Goal: Transaction & Acquisition: Purchase product/service

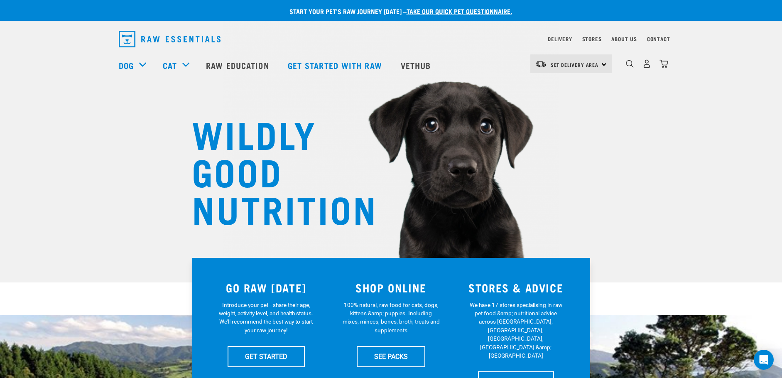
click at [603, 62] on div "Set Delivery Area [GEOGRAPHIC_DATA]" at bounding box center [570, 63] width 81 height 19
click at [568, 87] on link "[GEOGRAPHIC_DATA]" at bounding box center [570, 87] width 80 height 18
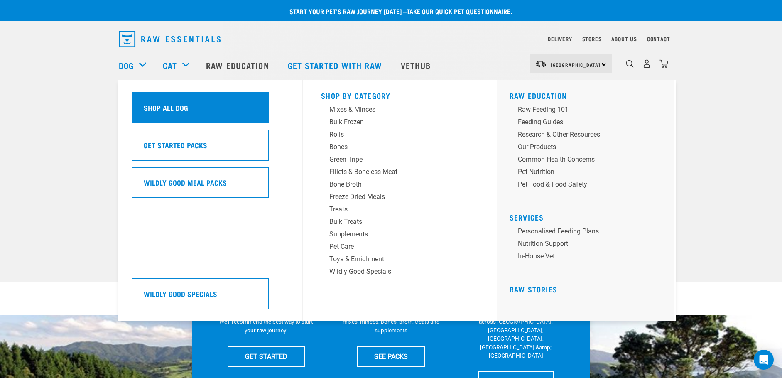
click at [156, 105] on h5 "Shop All Dog" at bounding box center [166, 107] width 44 height 11
